Goal: Browse casually

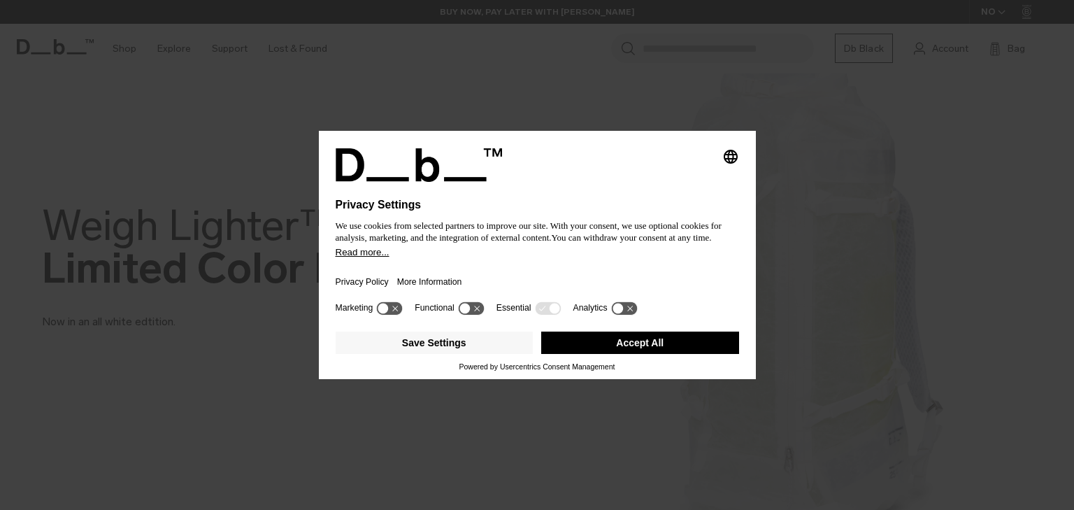
click at [601, 349] on button "Accept All" at bounding box center [640, 342] width 198 height 22
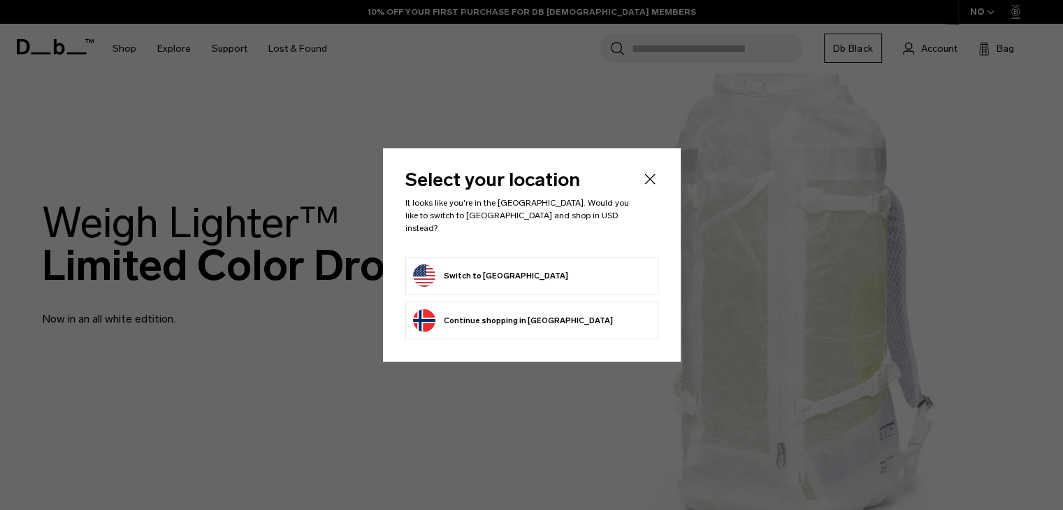
click at [646, 184] on icon "Close" at bounding box center [649, 178] width 10 height 10
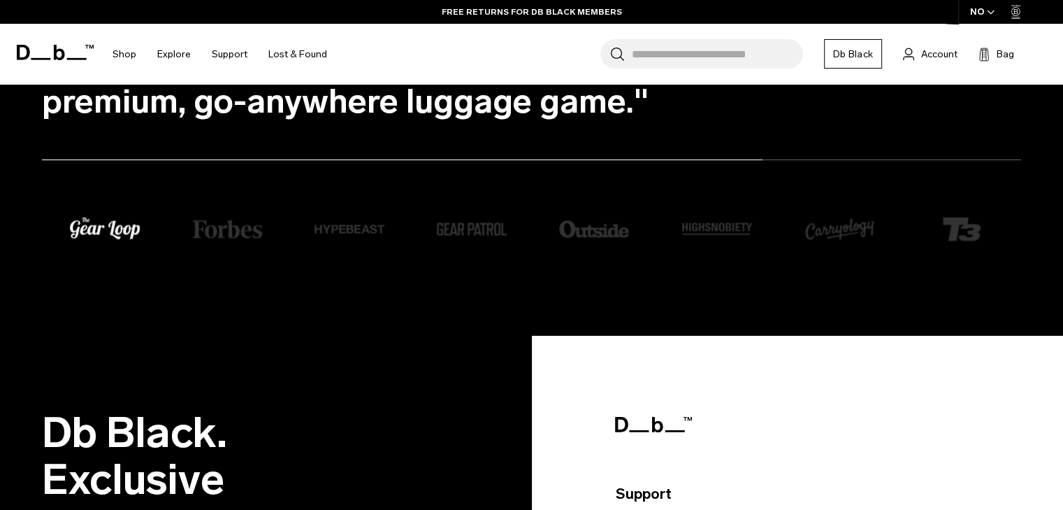
scroll to position [2578, 0]
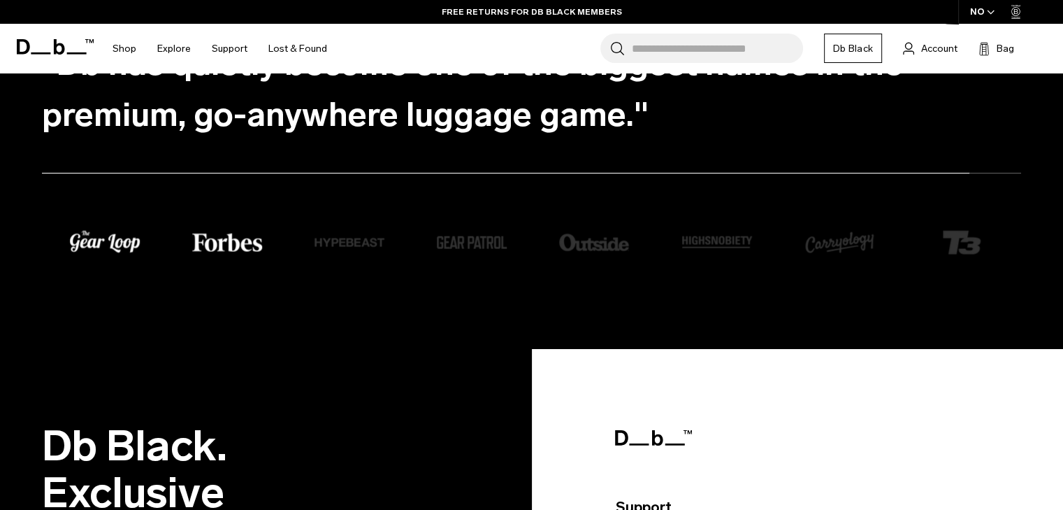
click at [193, 247] on img "1 / 8" at bounding box center [227, 242] width 70 height 18
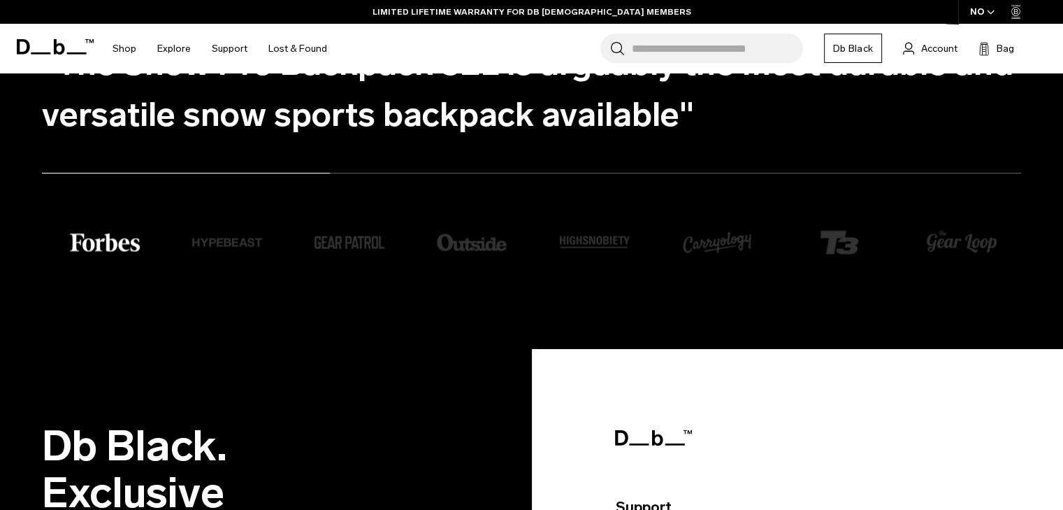
click at [193, 247] on img "2 / 8" at bounding box center [227, 242] width 70 height 70
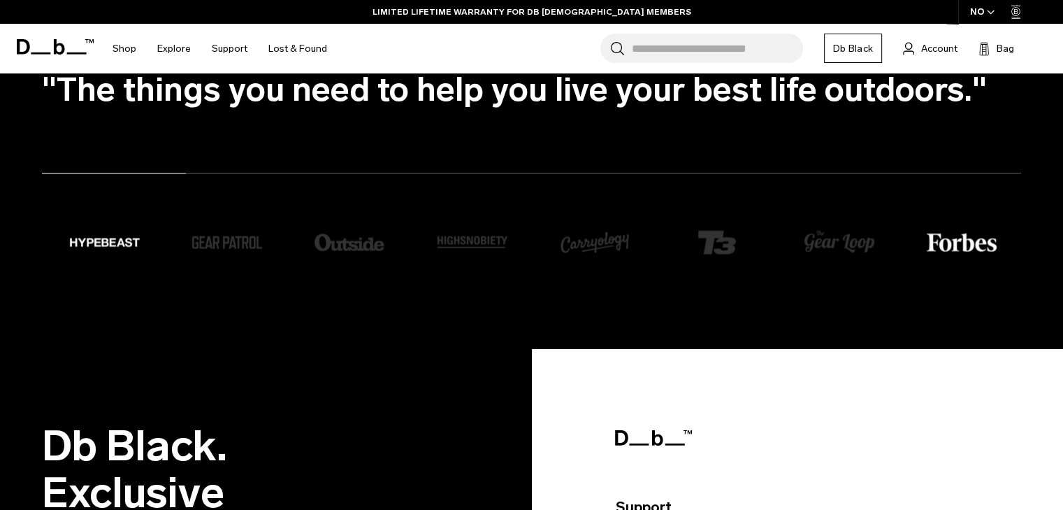
click at [193, 247] on li "3 / 8" at bounding box center [253, 244] width 122 height 17
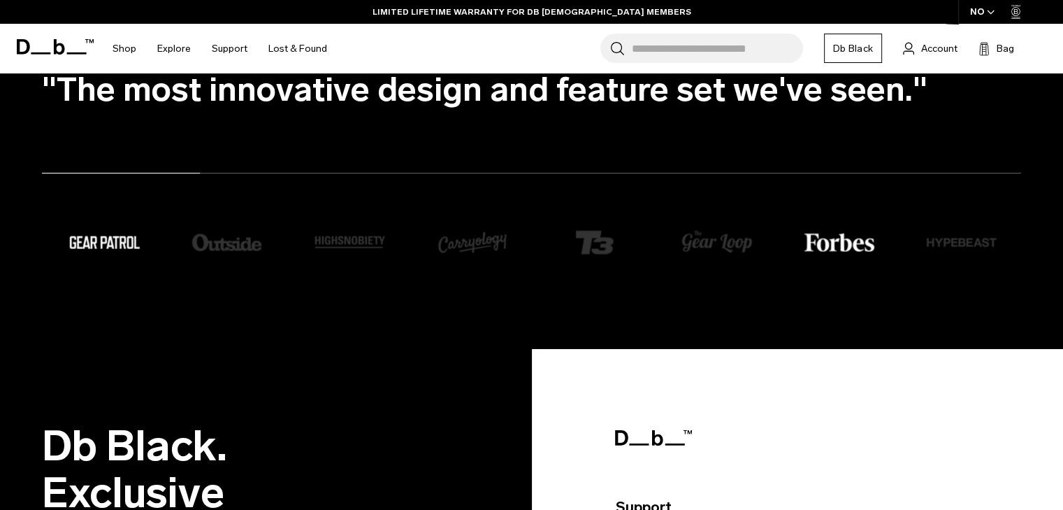
click at [193, 247] on img "4 / 8" at bounding box center [227, 242] width 70 height 70
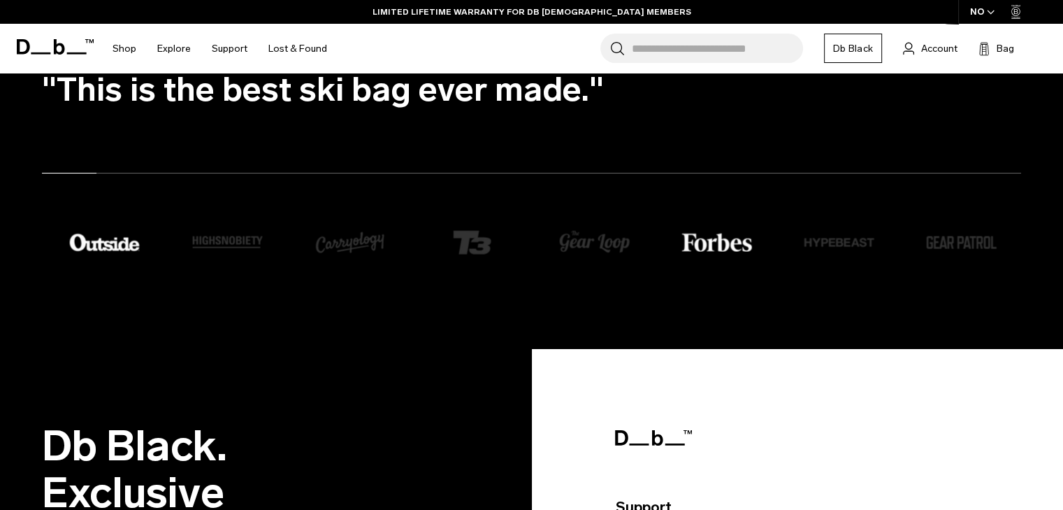
click at [193, 247] on li "5 / 8" at bounding box center [253, 244] width 122 height 17
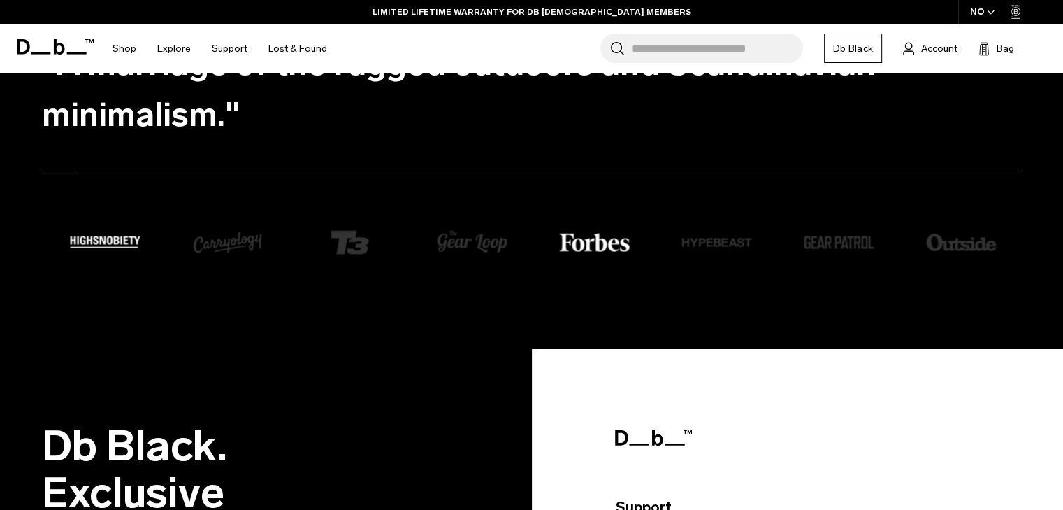
click at [193, 247] on img "6 / 8" at bounding box center [227, 242] width 70 height 70
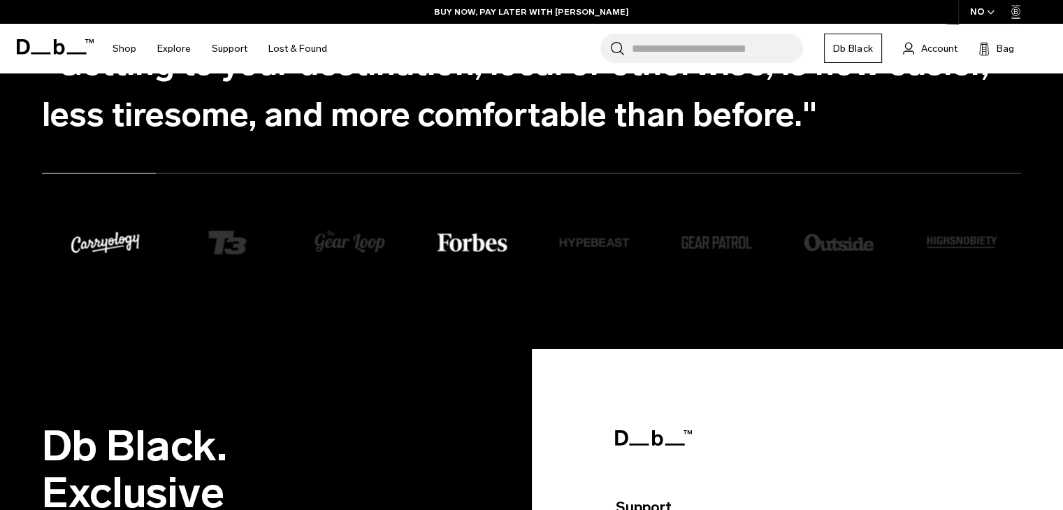
click at [193, 247] on img "7 / 8" at bounding box center [227, 242] width 70 height 70
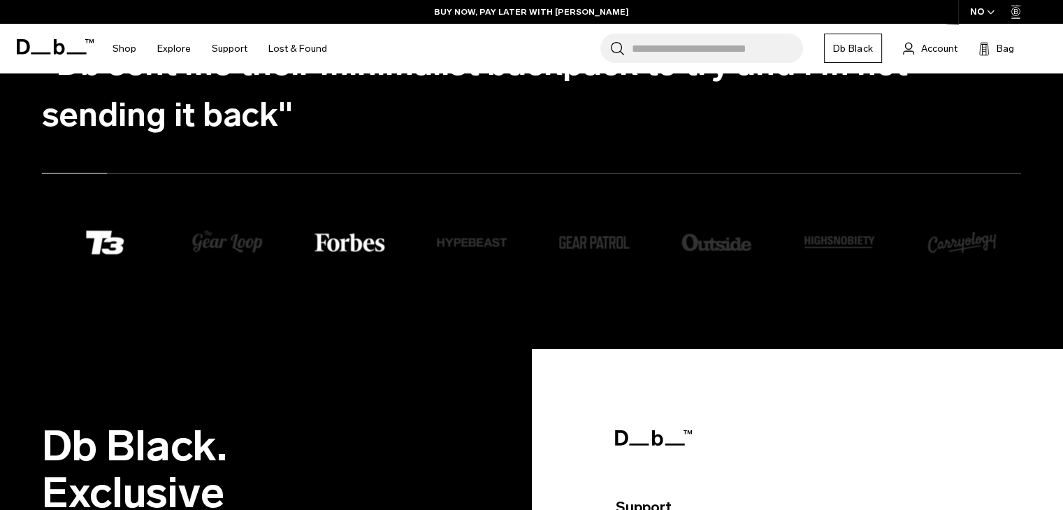
click at [193, 247] on img "8 / 8" at bounding box center [227, 242] width 70 height 24
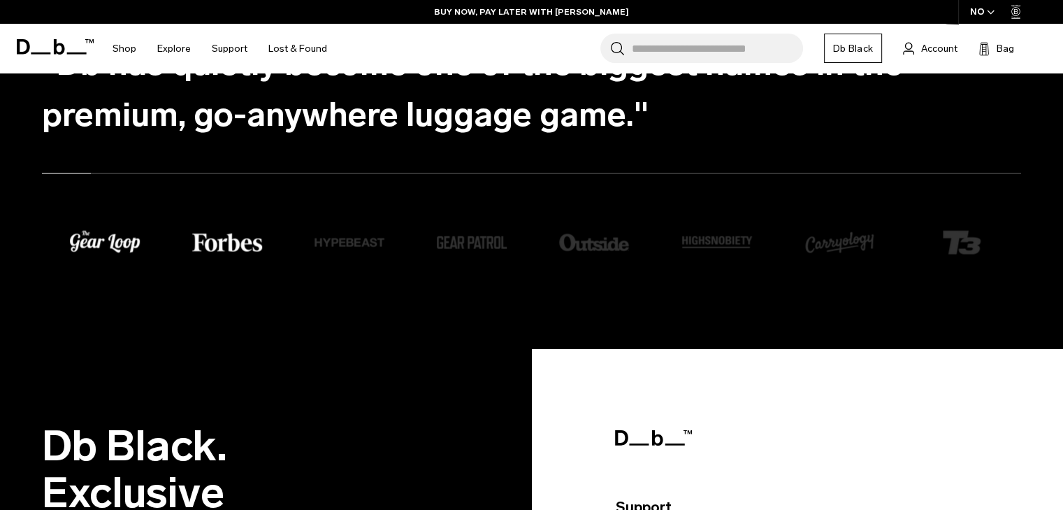
click at [193, 247] on img "1 / 8" at bounding box center [227, 242] width 70 height 18
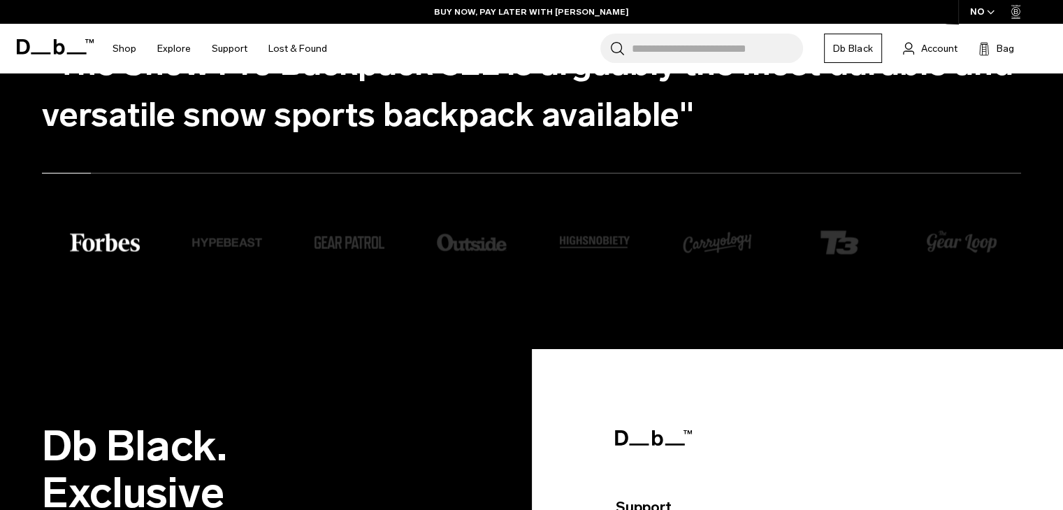
click at [193, 247] on img "2 / 8" at bounding box center [227, 242] width 70 height 70
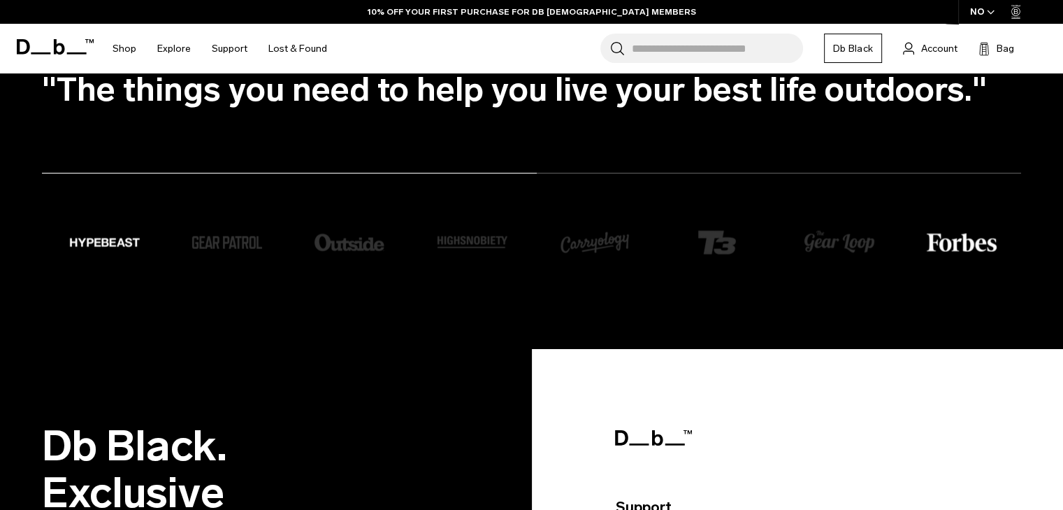
click at [960, 247] on img "1 / 8" at bounding box center [962, 242] width 70 height 18
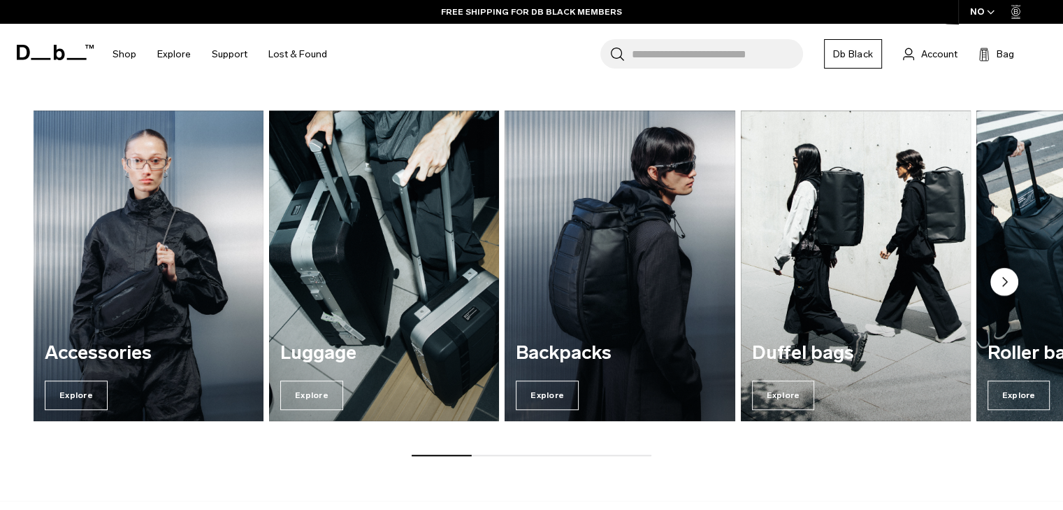
scroll to position [1064, 0]
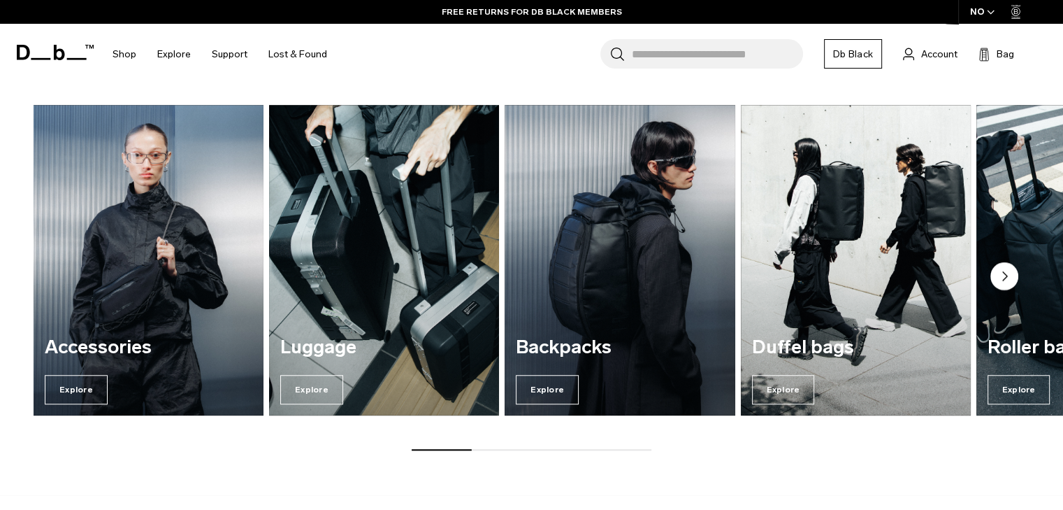
click at [1014, 275] on circle "Next slide" at bounding box center [1004, 276] width 28 height 28
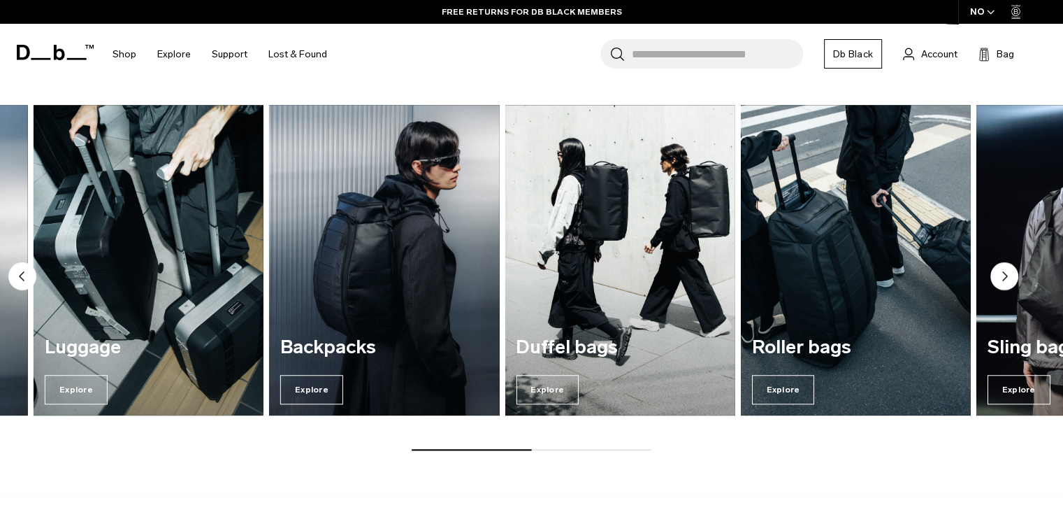
click at [1014, 275] on circle "Next slide" at bounding box center [1004, 276] width 28 height 28
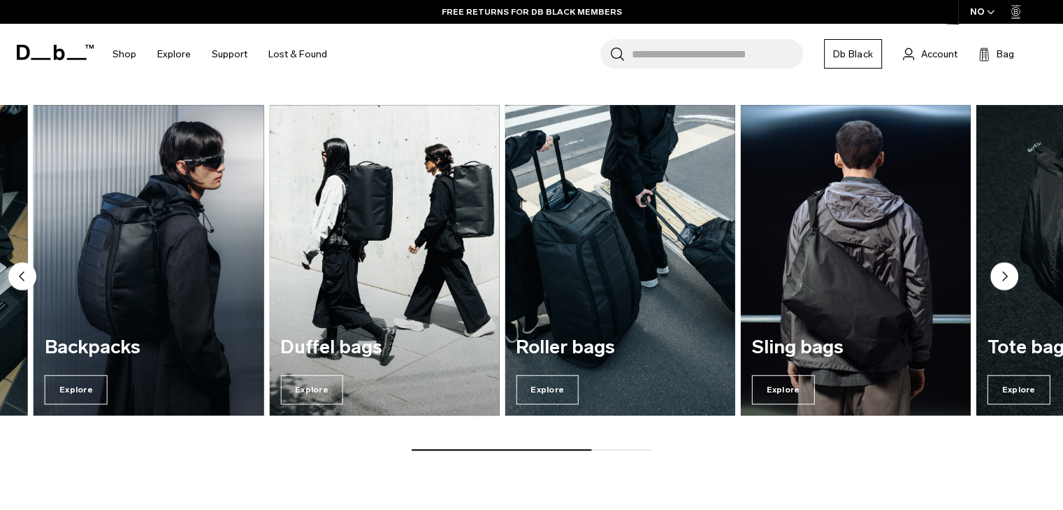
click at [1014, 275] on circle "Next slide" at bounding box center [1004, 276] width 28 height 28
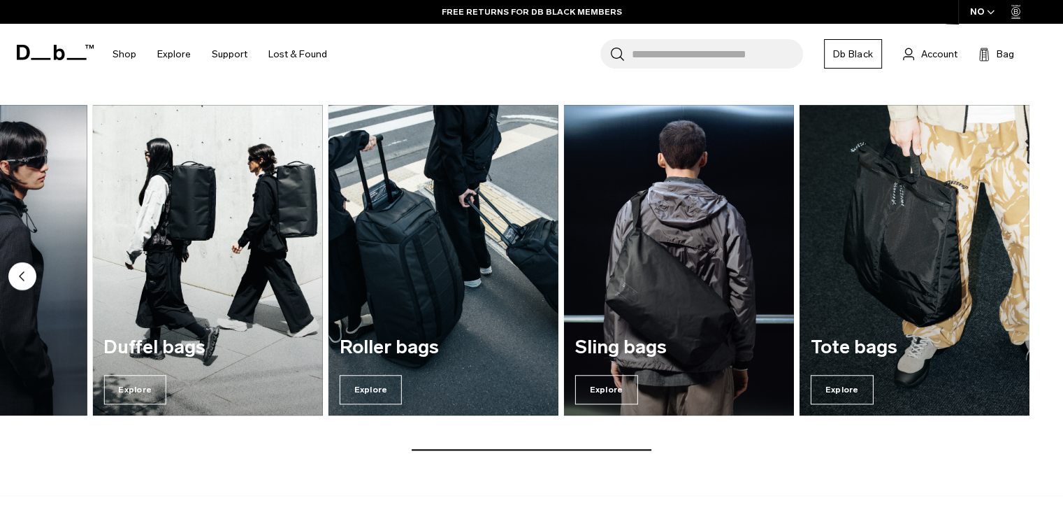
click at [1014, 275] on img "7 / 7" at bounding box center [915, 260] width 230 height 310
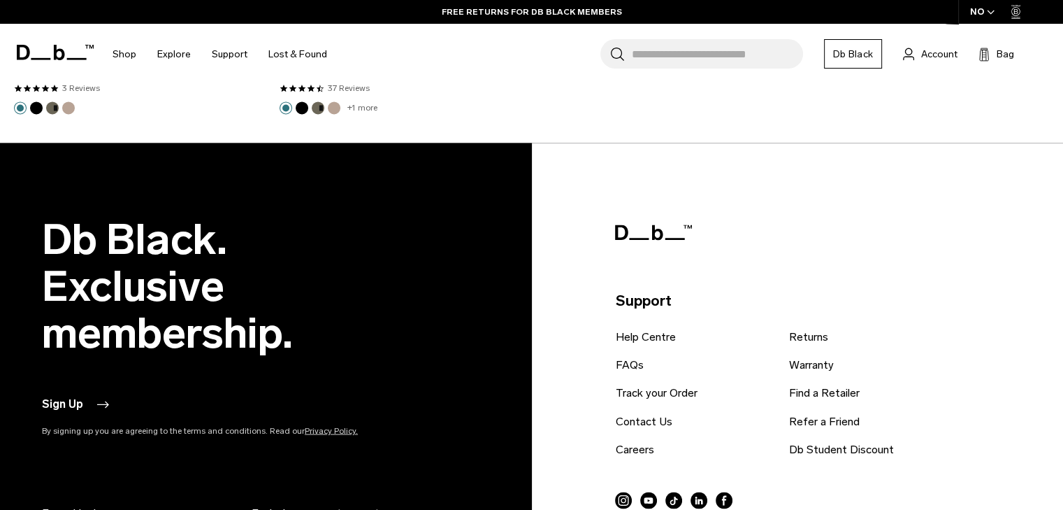
scroll to position [2239, 0]
